Goal: Task Accomplishment & Management: Use online tool/utility

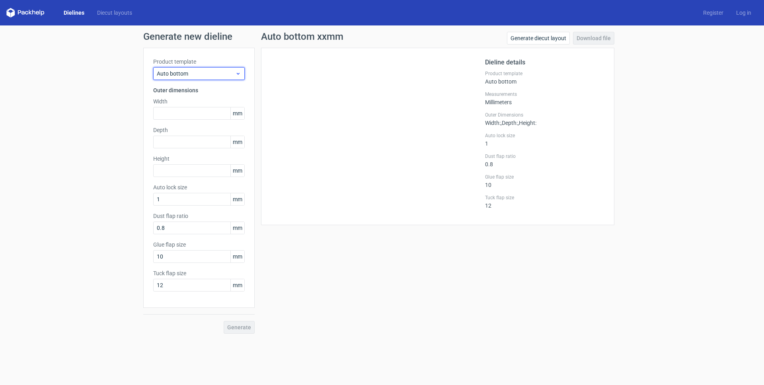
click at [179, 74] on span "Auto bottom" at bounding box center [196, 74] width 78 height 8
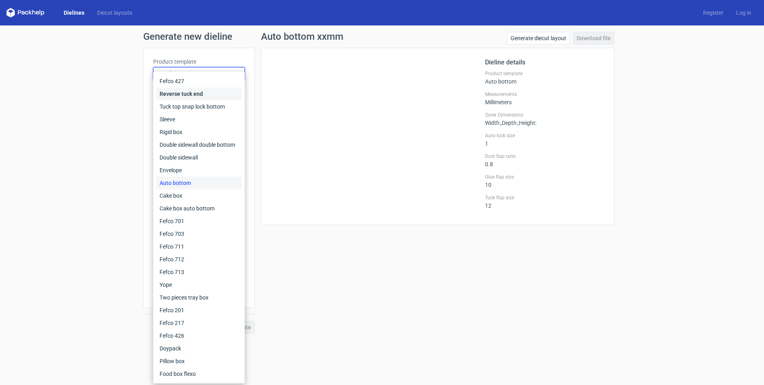
click at [180, 95] on div "Reverse tuck end" at bounding box center [198, 94] width 85 height 13
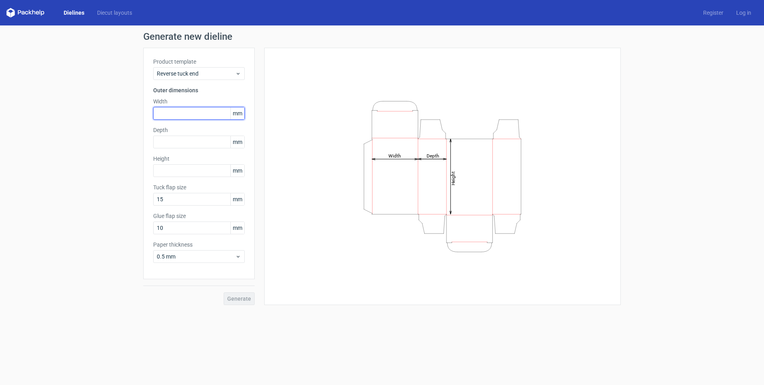
click at [173, 115] on input "text" at bounding box center [199, 113] width 92 height 13
type input "35"
type input "100"
click at [193, 230] on input "10" at bounding box center [199, 228] width 92 height 13
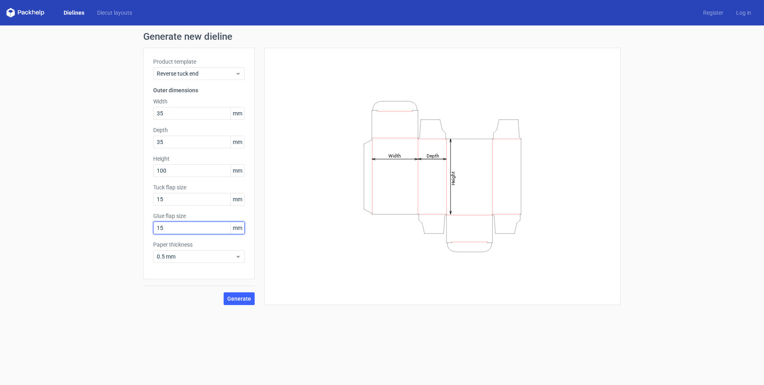
type input "15"
click at [194, 259] on span "0.5 mm" at bounding box center [196, 257] width 78 height 8
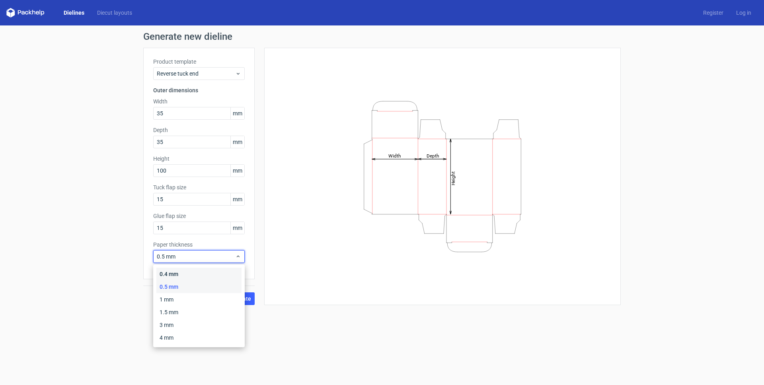
click at [187, 269] on div "0.4 mm" at bounding box center [198, 274] width 85 height 13
drag, startPoint x: 241, startPoint y: 299, endPoint x: 384, endPoint y: 232, distance: 157.5
click at [241, 299] on span "Generate" at bounding box center [239, 299] width 24 height 6
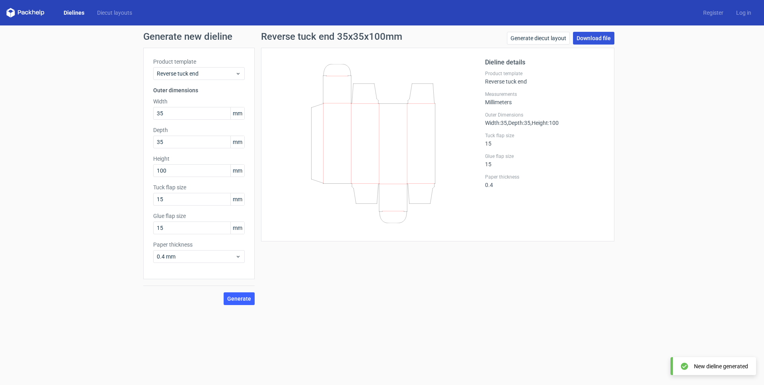
click at [590, 39] on link "Download file" at bounding box center [593, 38] width 41 height 13
